Goal: Information Seeking & Learning: Learn about a topic

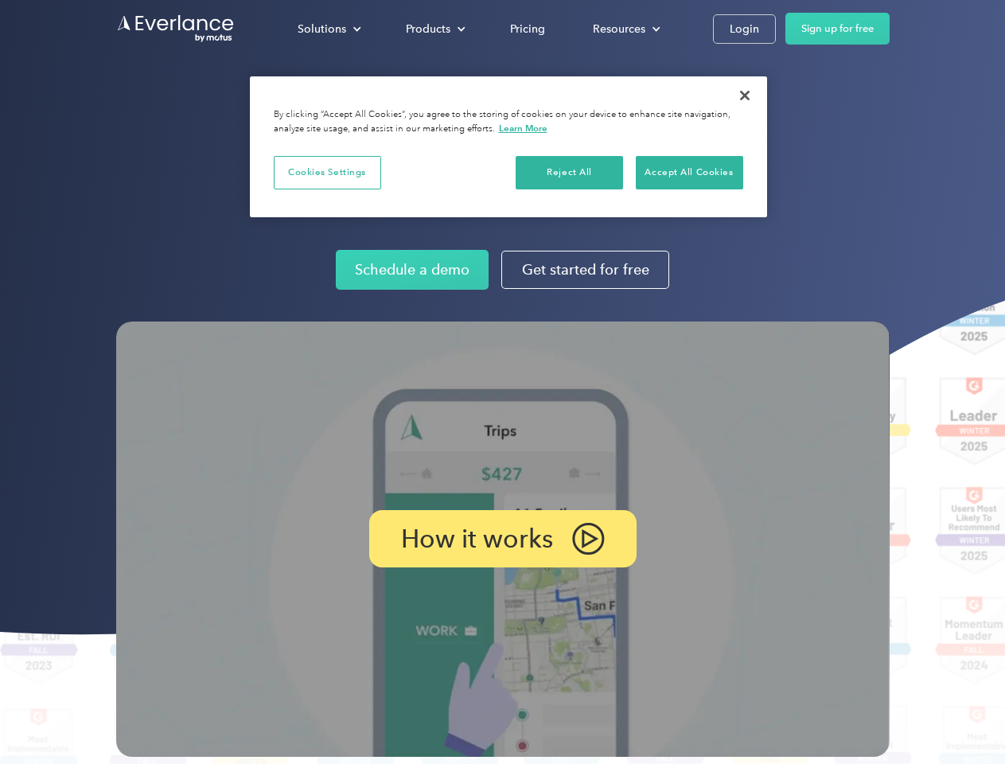
click at [502, 382] on img at bounding box center [502, 538] width 773 height 435
click at [329, 29] on div "Solutions" at bounding box center [322, 29] width 49 height 20
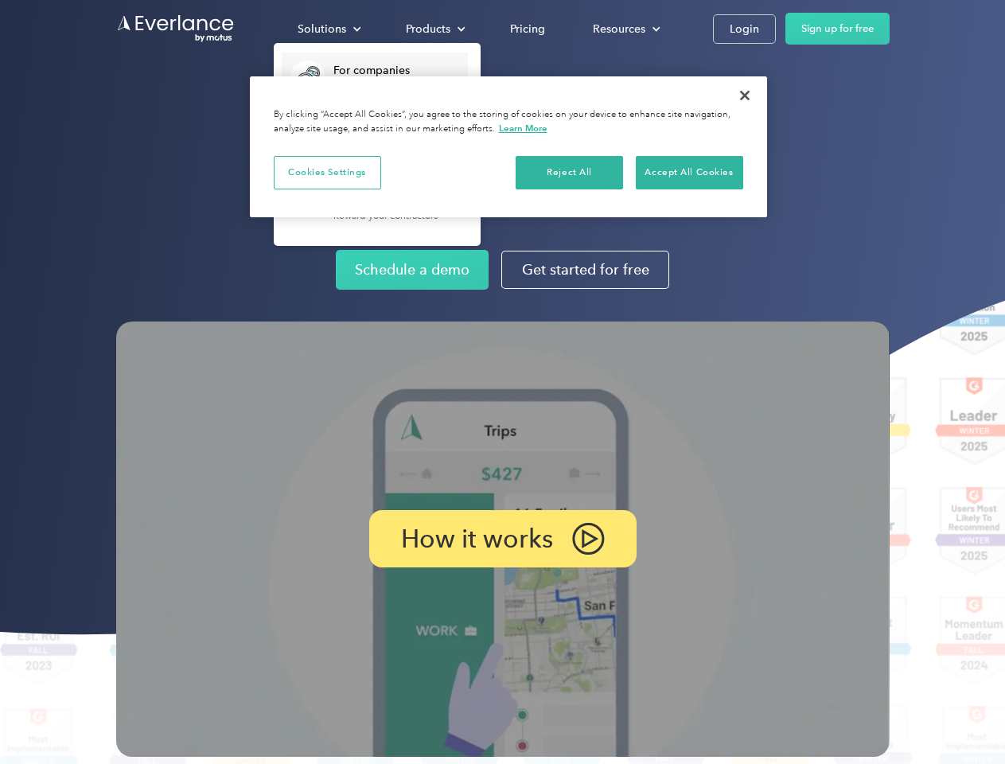
click at [434, 29] on div "Products" at bounding box center [428, 29] width 45 height 20
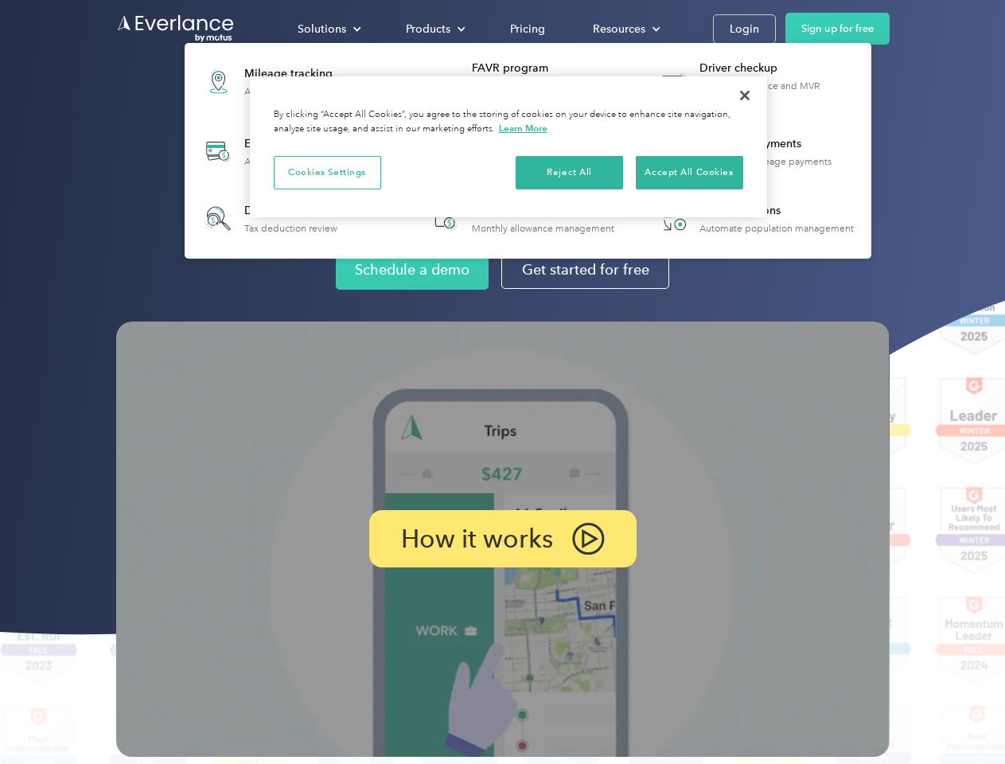
click at [624, 29] on div "Resources" at bounding box center [619, 29] width 53 height 20
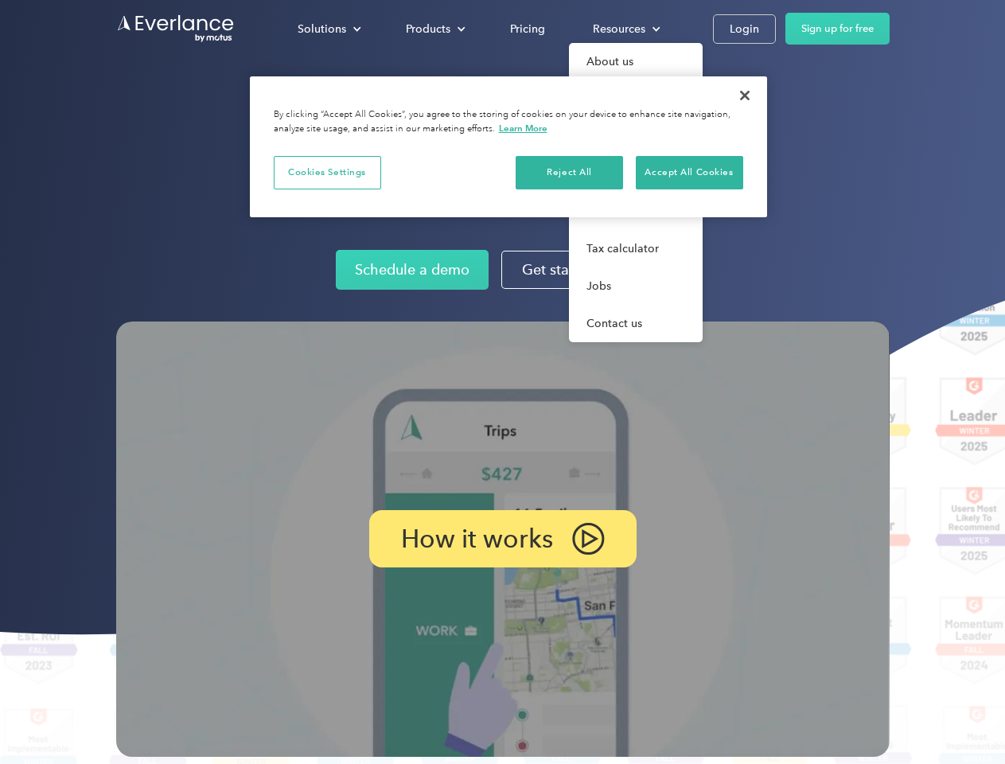
click at [502, 539] on p "How it works" at bounding box center [477, 538] width 152 height 19
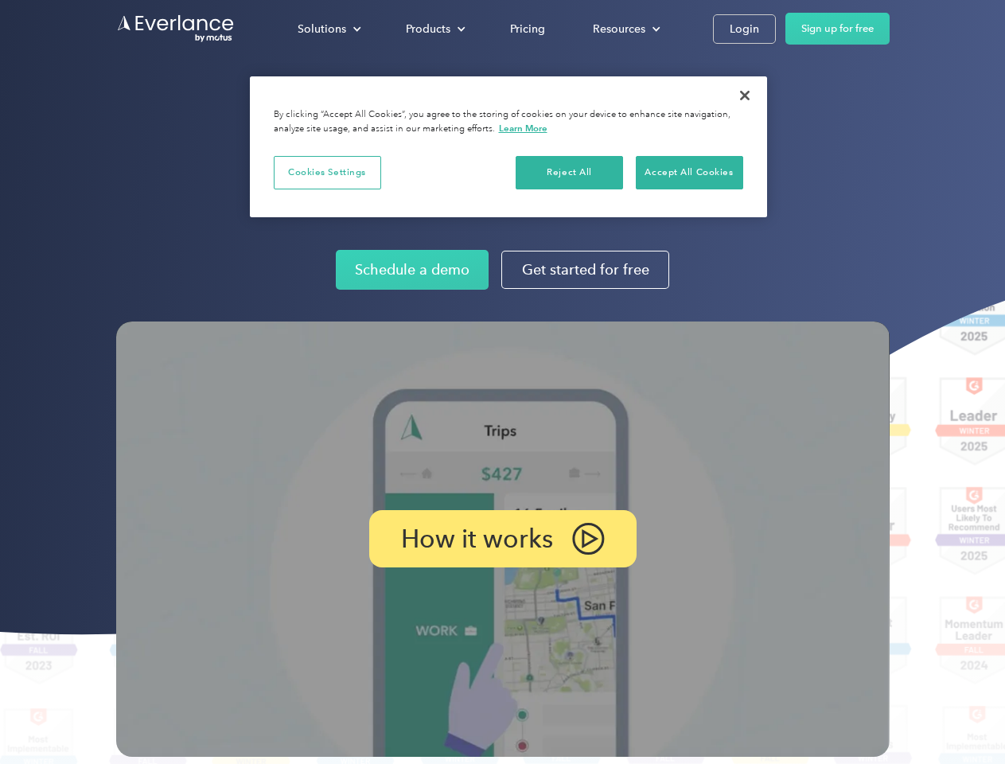
click at [327, 172] on button "Cookies Settings" at bounding box center [327, 172] width 107 height 33
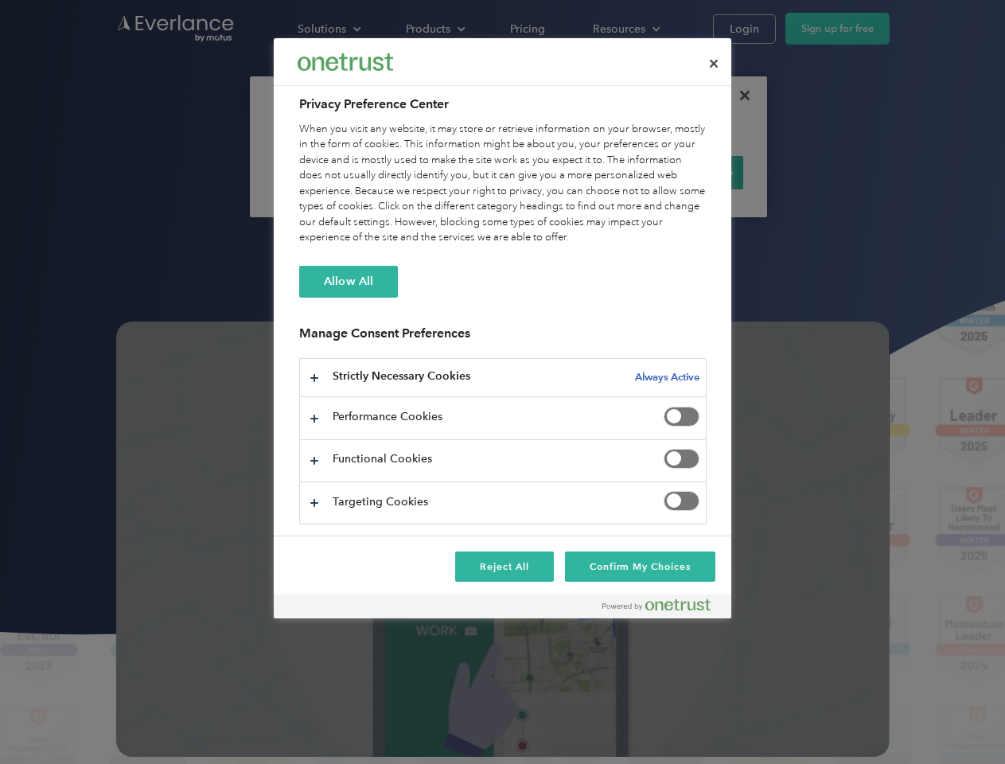
click at [570, 172] on div "When you visit any website, it may store or retrieve information on your browse…" at bounding box center [502, 184] width 407 height 124
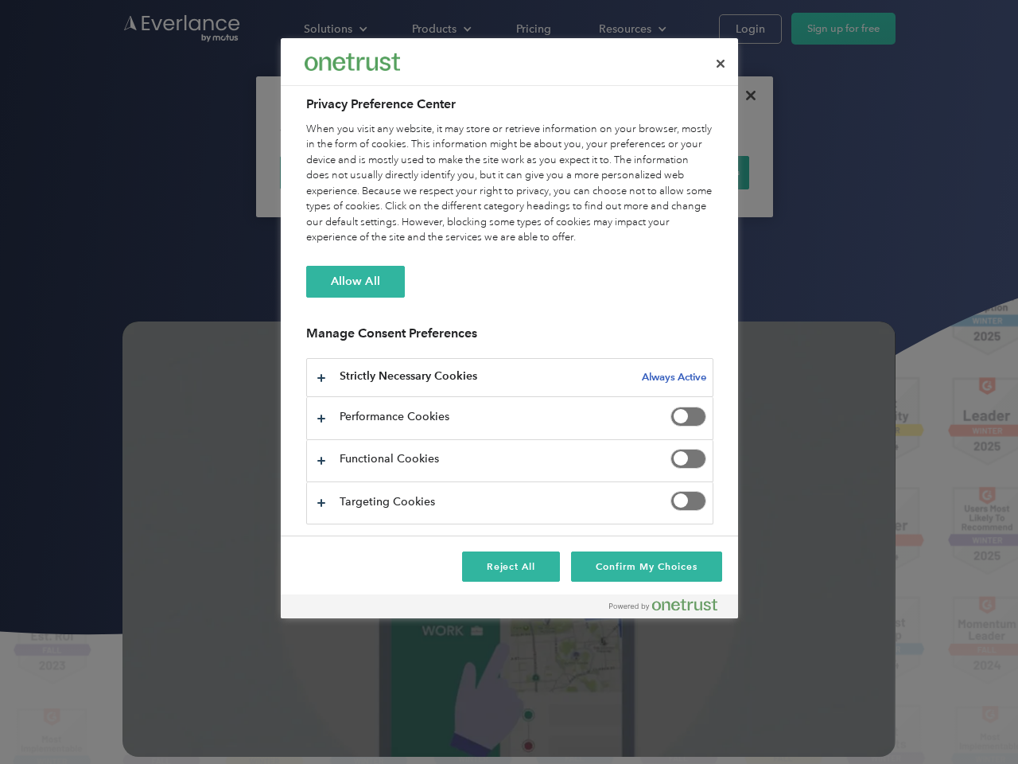
click at [689, 172] on div "When you visit any website, it may store or retrieve information on your browse…" at bounding box center [509, 184] width 407 height 124
click at [745, 95] on div at bounding box center [509, 382] width 1018 height 764
